Goal: Complete application form

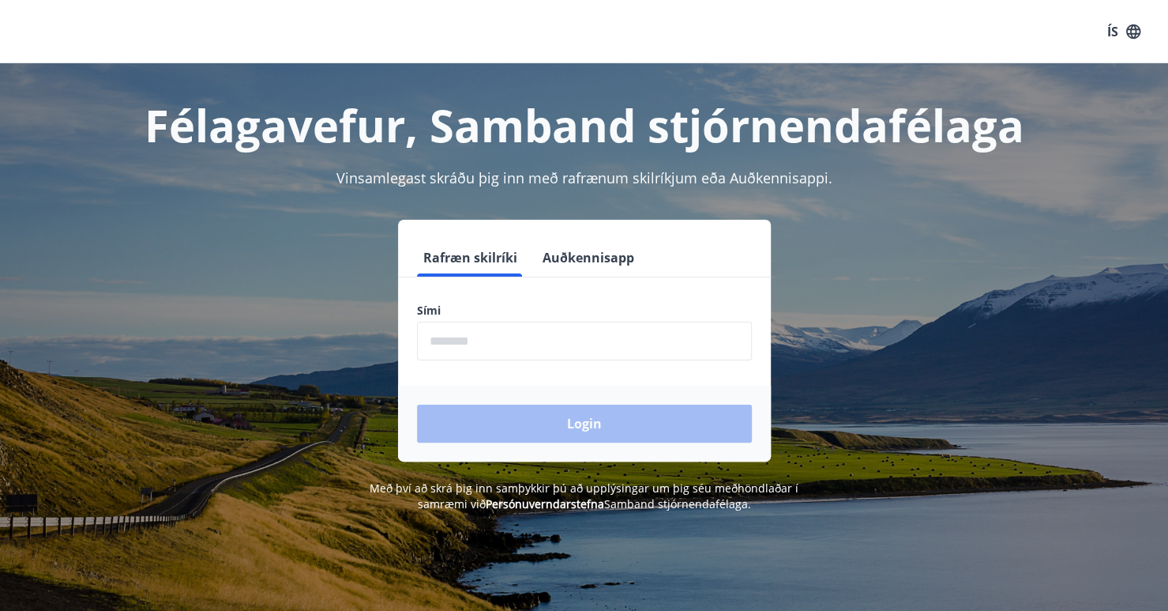
click at [535, 341] on input "phone" at bounding box center [584, 340] width 335 height 39
type input "********"
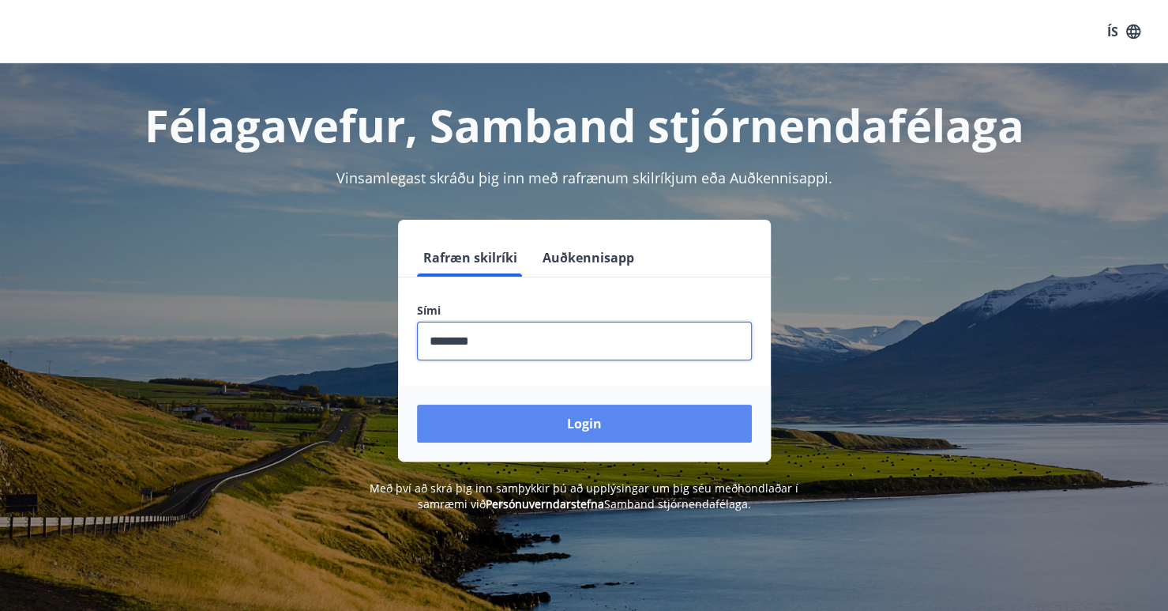
click at [533, 432] on button "Login" at bounding box center [584, 423] width 335 height 38
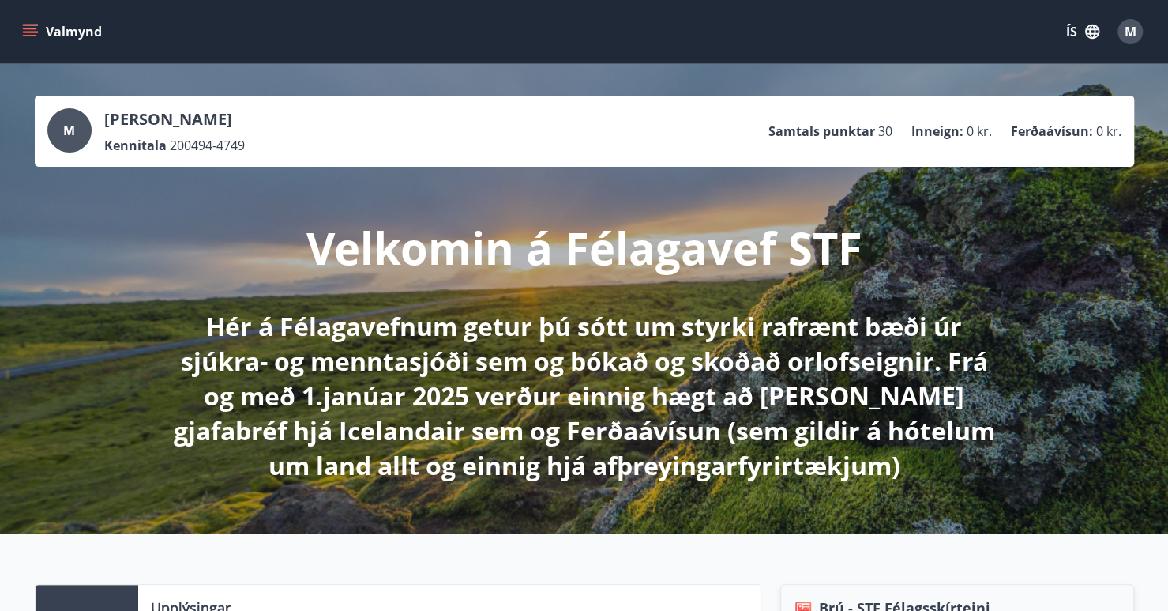
click at [32, 29] on icon "menu" at bounding box center [30, 32] width 16 height 16
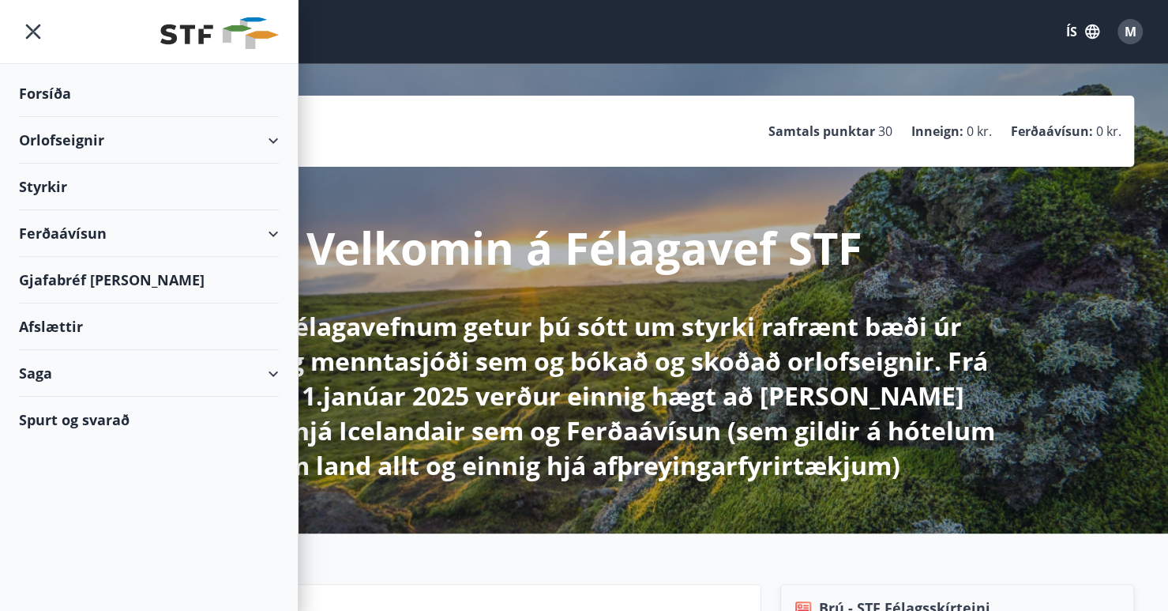
click at [267, 137] on div "Orlofseignir" at bounding box center [149, 140] width 260 height 47
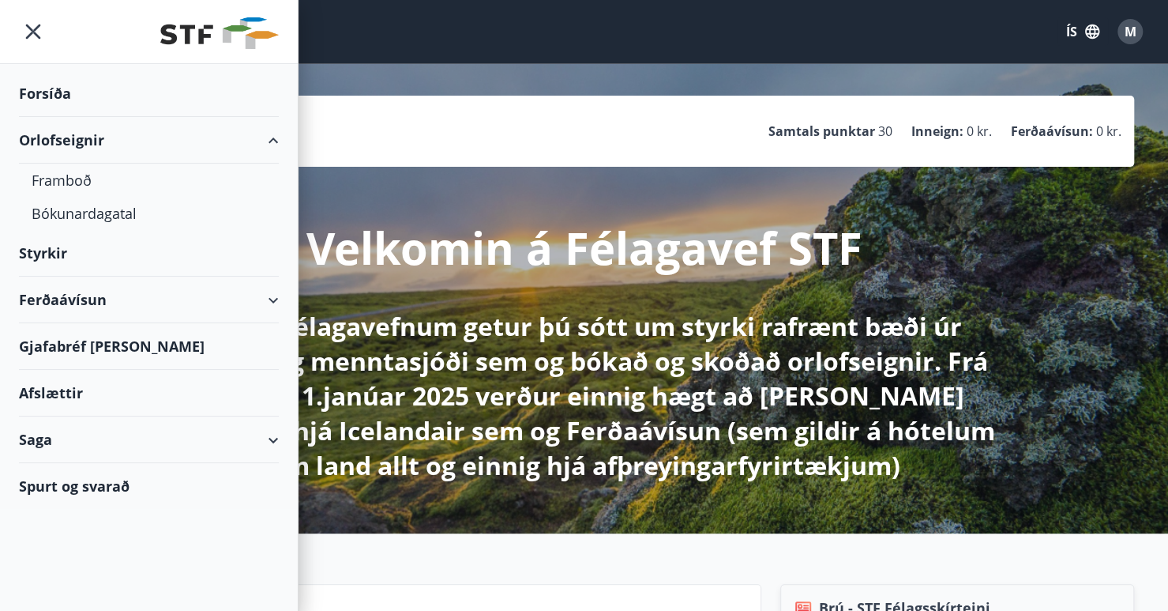
click at [267, 137] on div "Orlofseignir" at bounding box center [149, 140] width 260 height 47
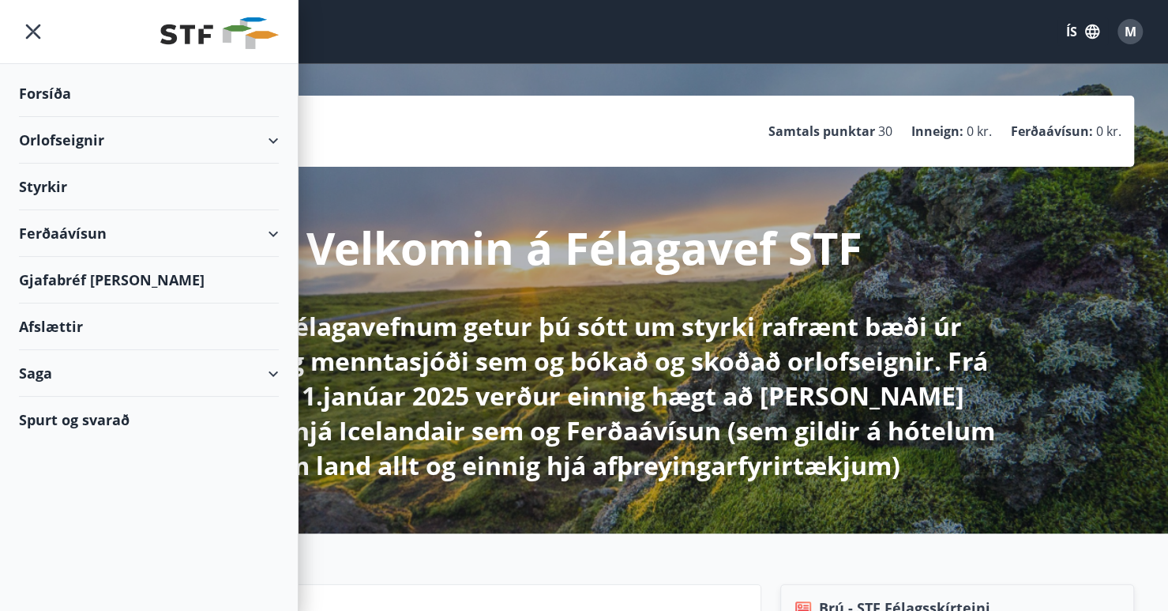
click at [255, 117] on div "Styrkir" at bounding box center [149, 93] width 260 height 47
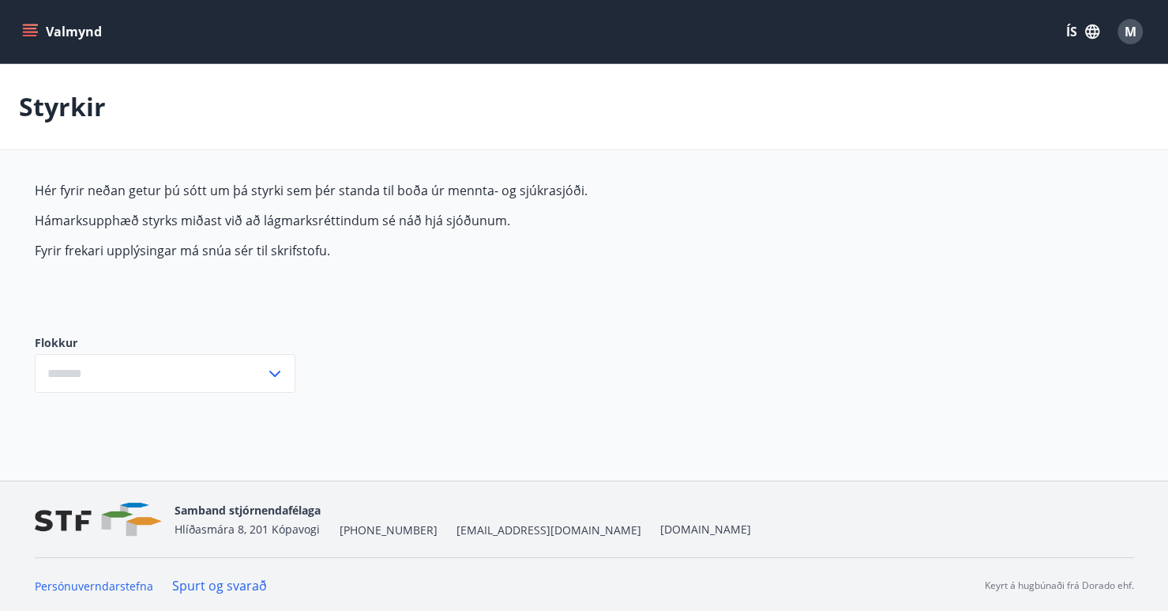
type input "***"
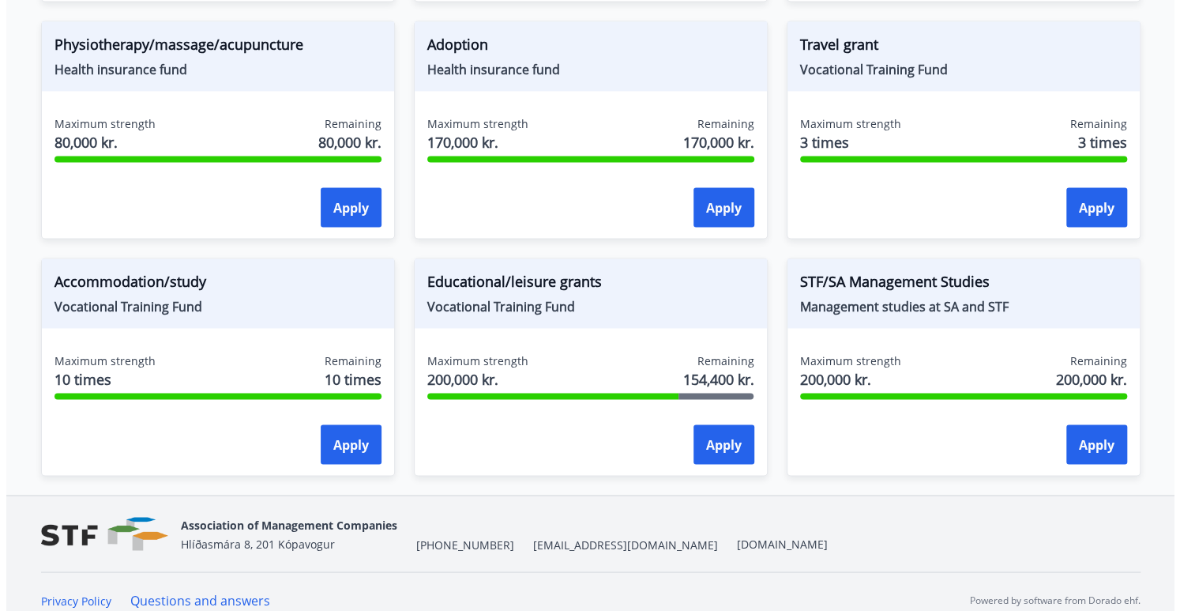
scroll to position [1356, 0]
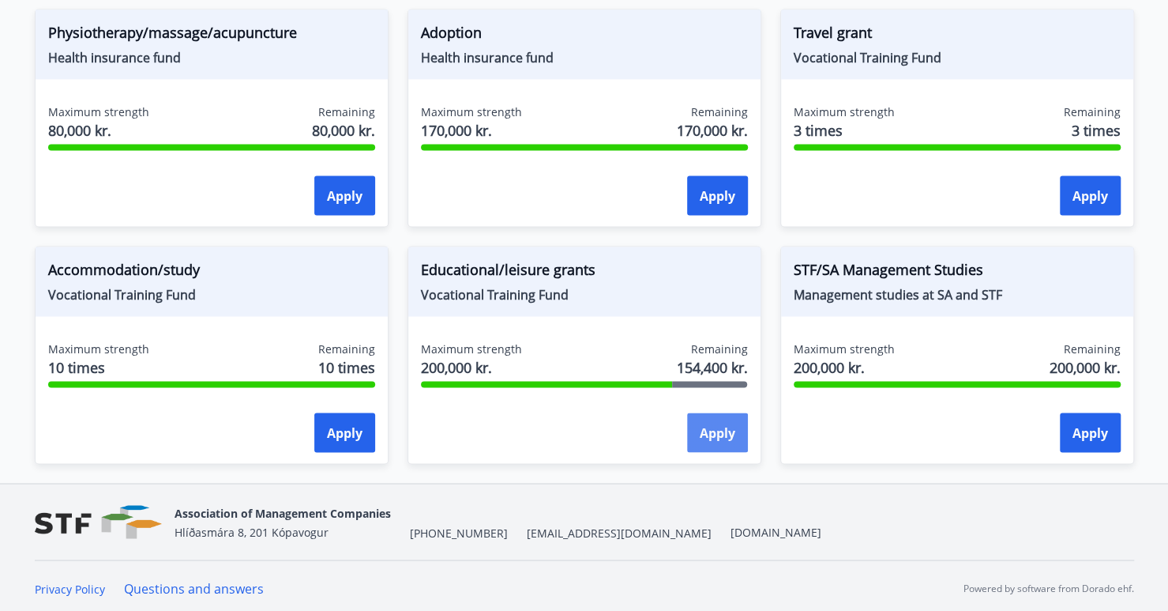
click at [704, 427] on font "Apply" at bounding box center [718, 432] width 36 height 17
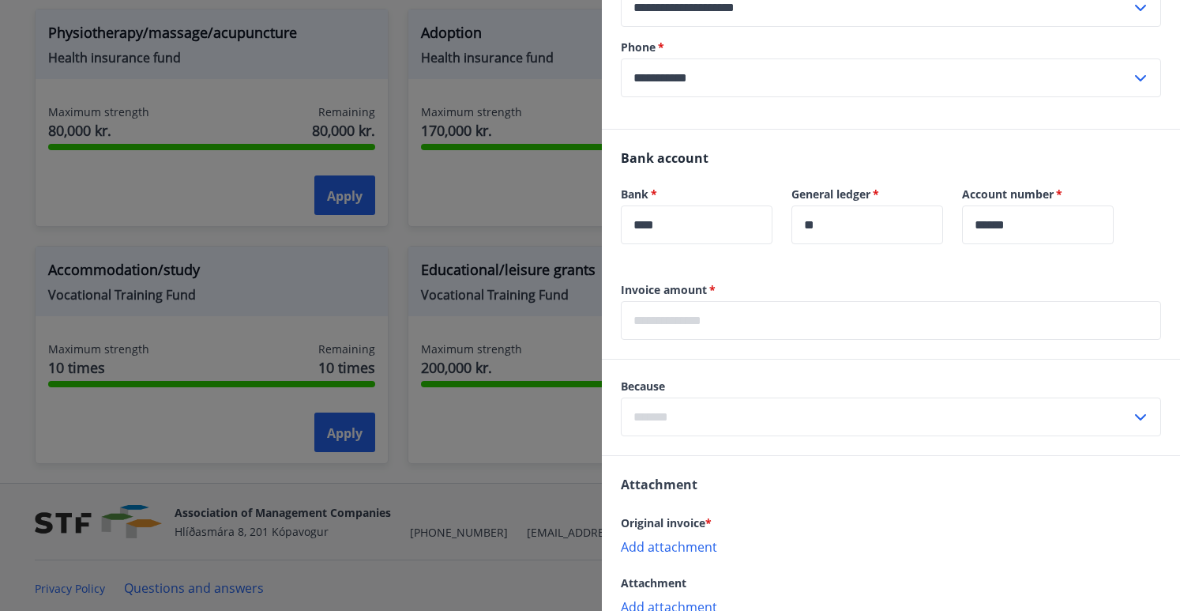
scroll to position [790, 0]
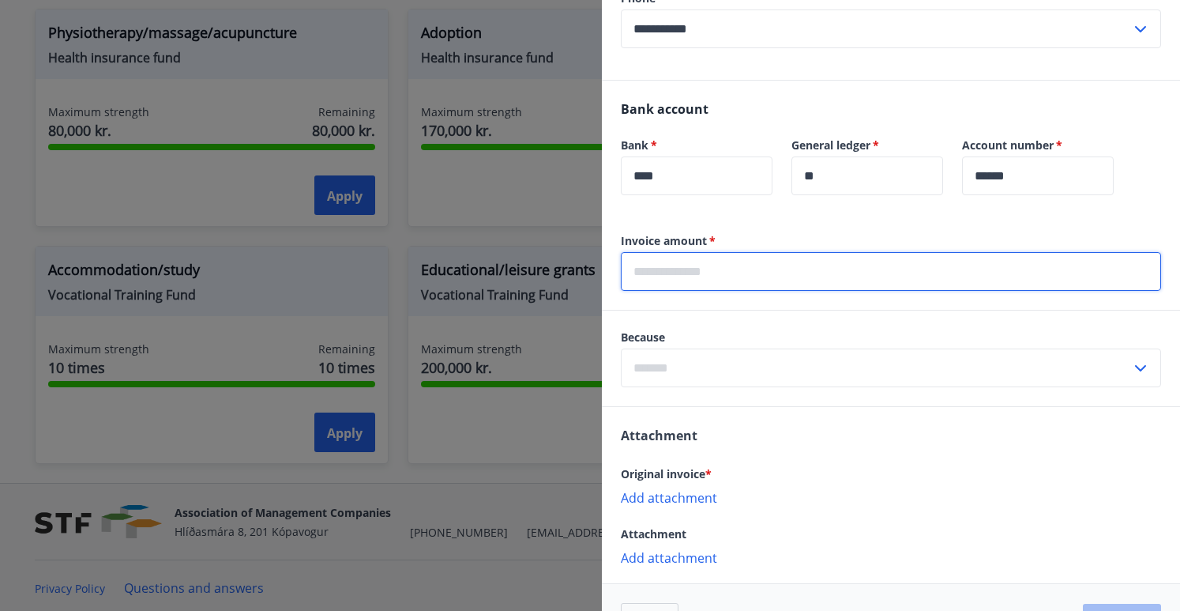
click at [760, 279] on input "text" at bounding box center [891, 271] width 540 height 39
type input "*****"
click at [760, 375] on input "text" at bounding box center [876, 367] width 510 height 39
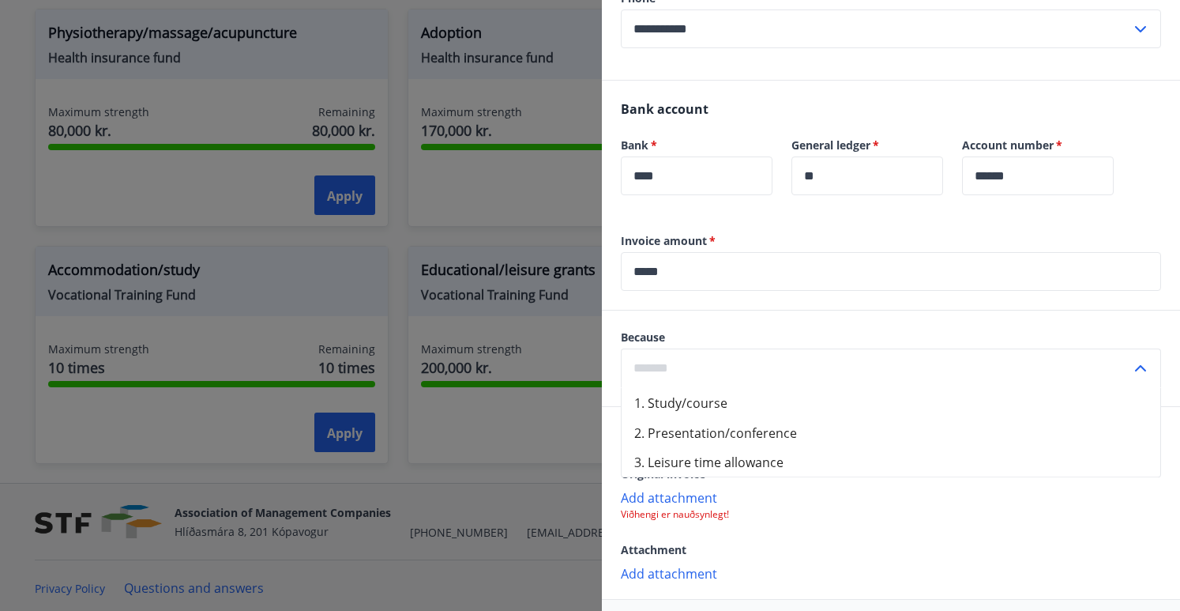
click at [776, 403] on li "1. Study/course" at bounding box center [891, 402] width 539 height 30
type input "**********"
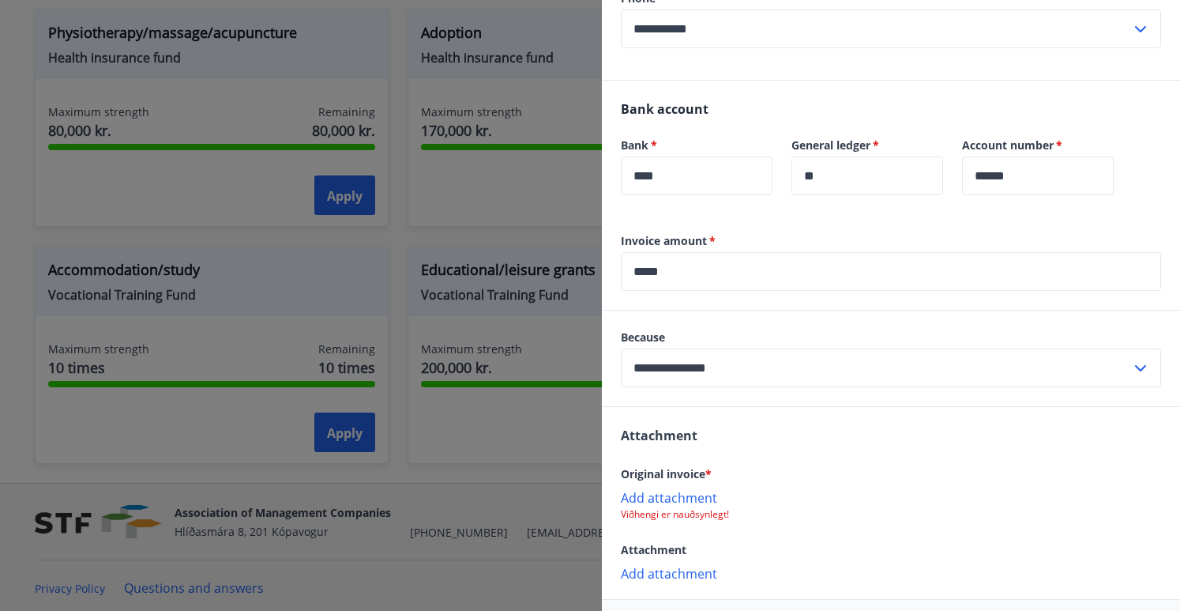
scroll to position [856, 0]
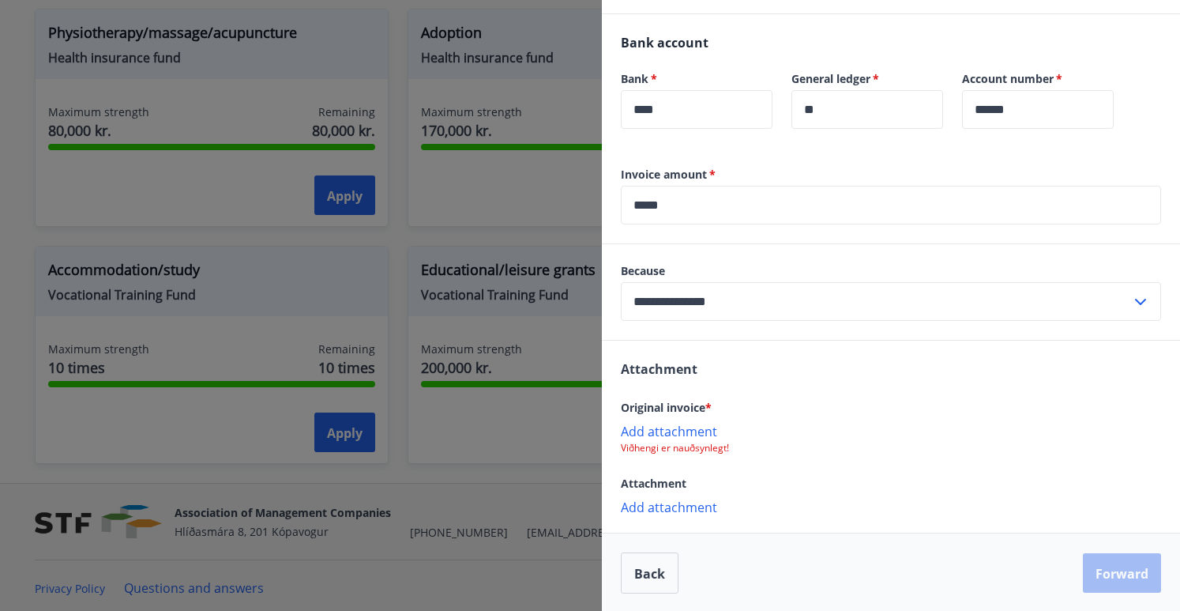
click at [702, 432] on font "Add attachment" at bounding box center [669, 431] width 96 height 17
click at [1099, 562] on button "Forward" at bounding box center [1122, 573] width 78 height 39
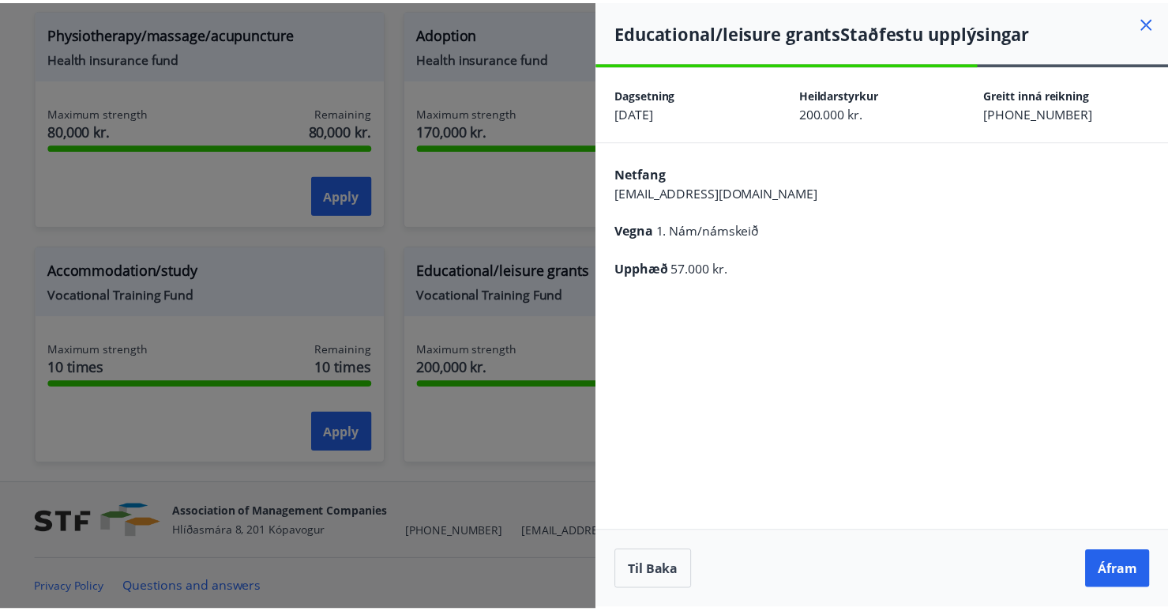
scroll to position [0, 0]
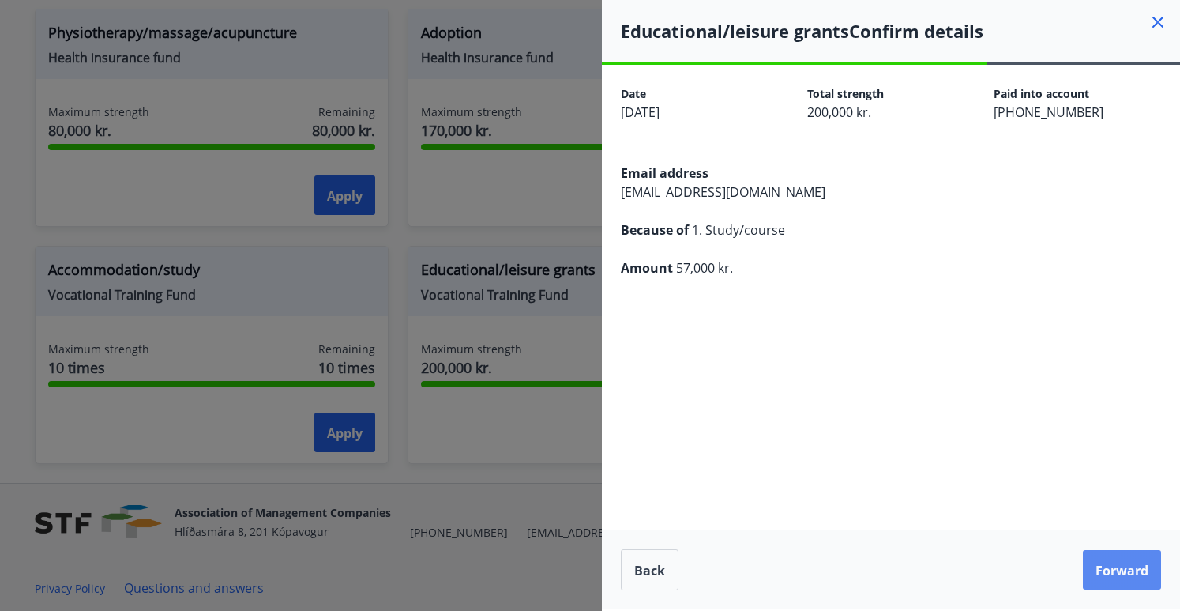
click at [1111, 567] on font "Forward" at bounding box center [1122, 570] width 53 height 17
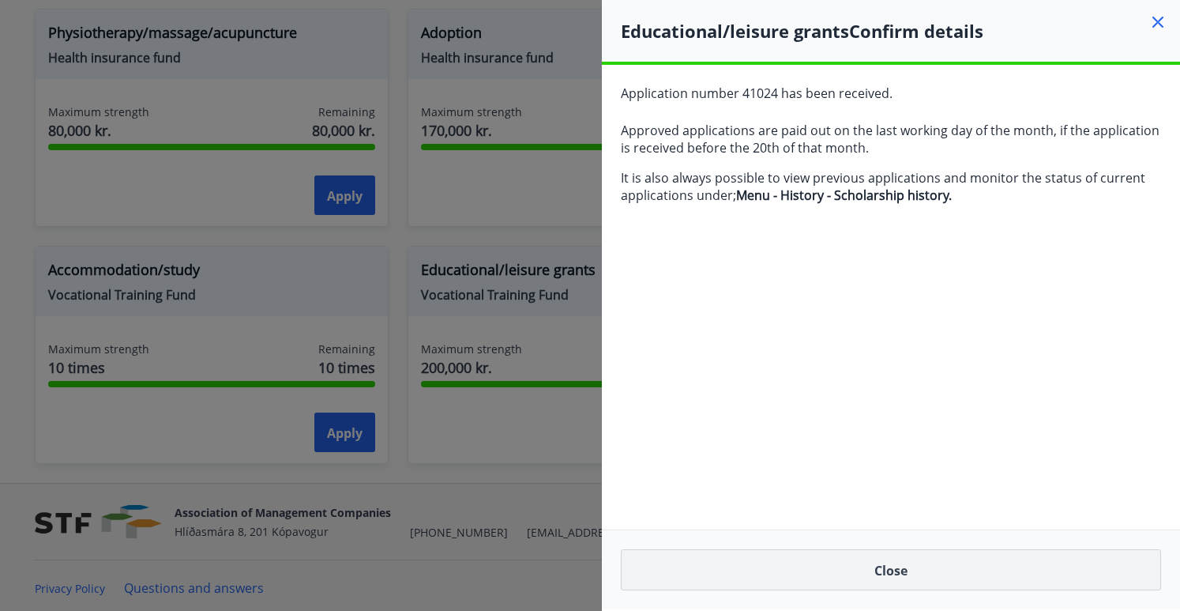
click at [915, 574] on button "Close" at bounding box center [891, 569] width 540 height 41
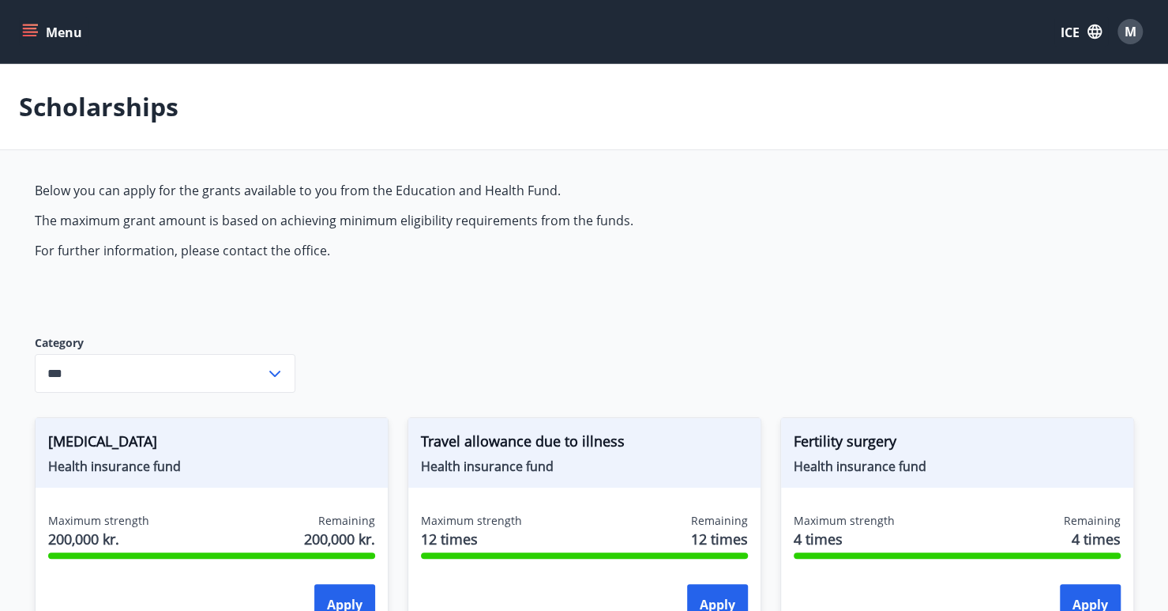
click at [37, 24] on icon "menu" at bounding box center [31, 25] width 17 height 2
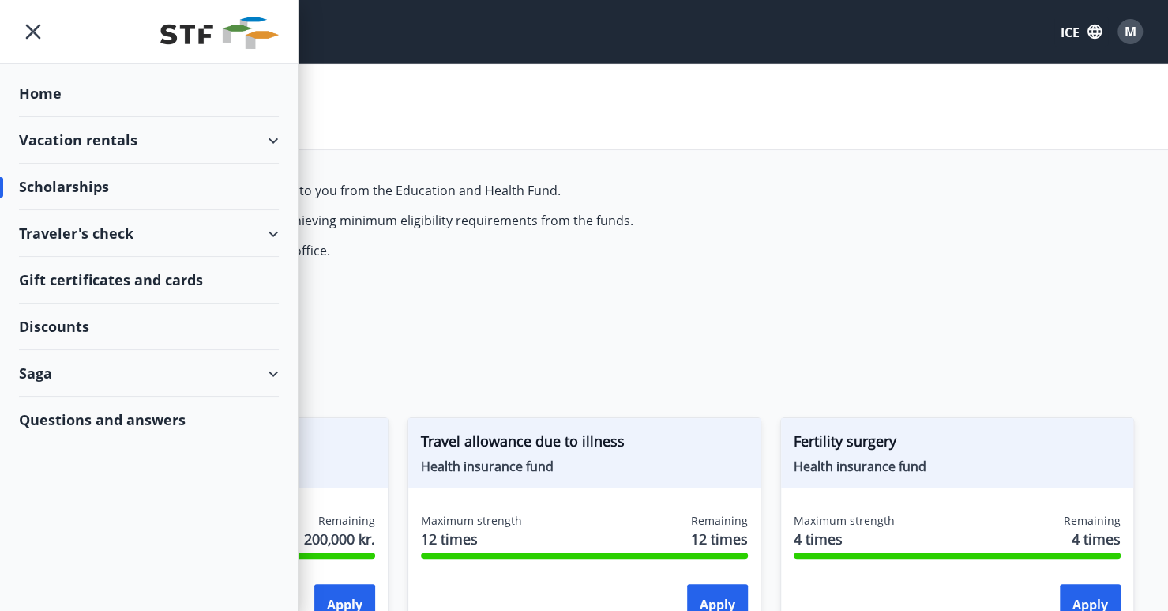
click at [77, 103] on div "Home" at bounding box center [149, 93] width 260 height 47
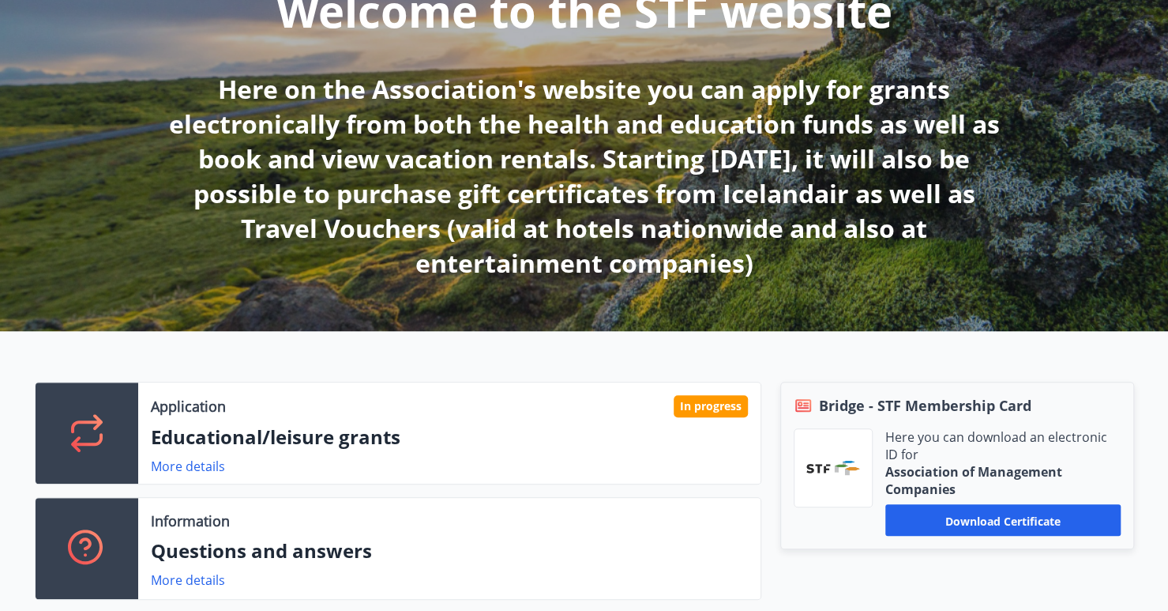
scroll to position [158, 0]
